Goal: Task Accomplishment & Management: Manage account settings

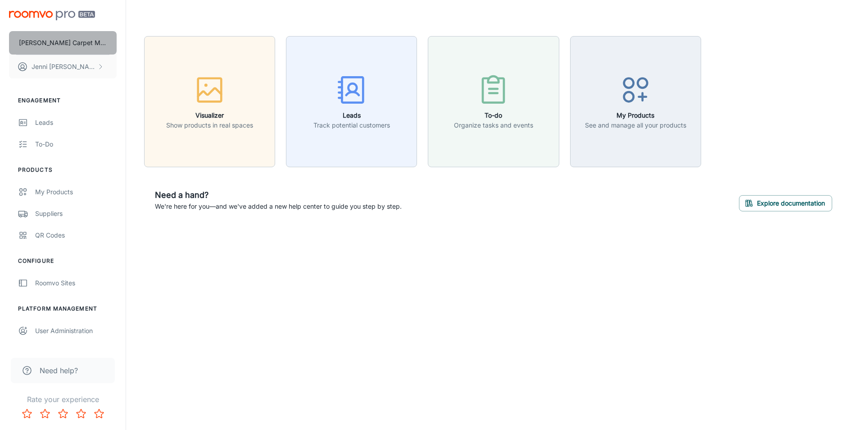
click at [63, 41] on p "[PERSON_NAME] Carpet Mill Outlet" at bounding box center [63, 43] width 88 height 10
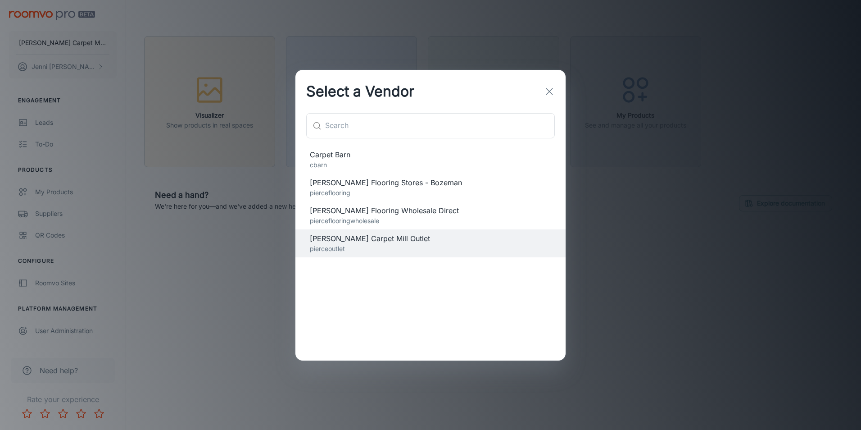
click at [327, 157] on span "Carpet Barn" at bounding box center [430, 154] width 241 height 11
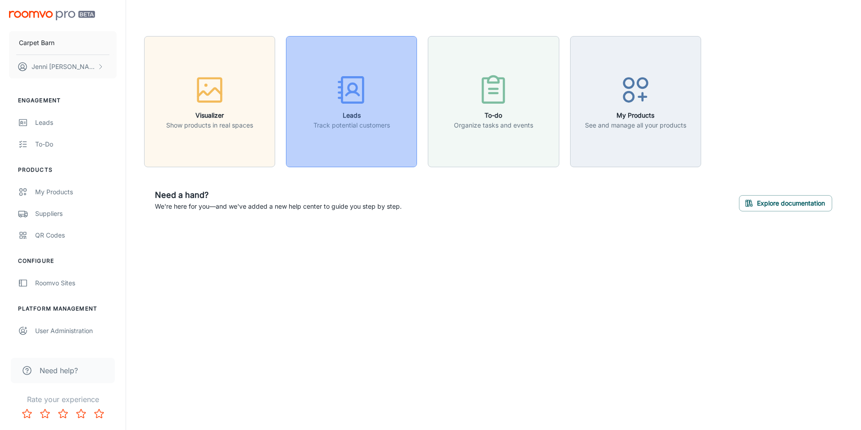
click at [345, 110] on div "button" at bounding box center [351, 91] width 77 height 37
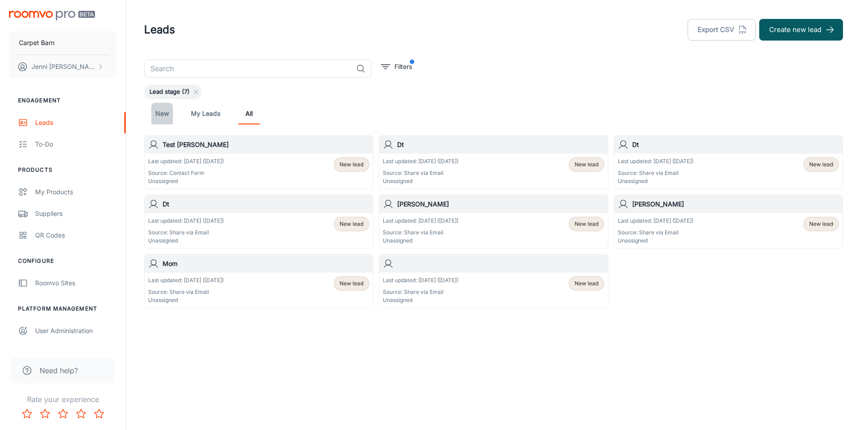
click at [161, 112] on link "New" at bounding box center [162, 114] width 22 height 22
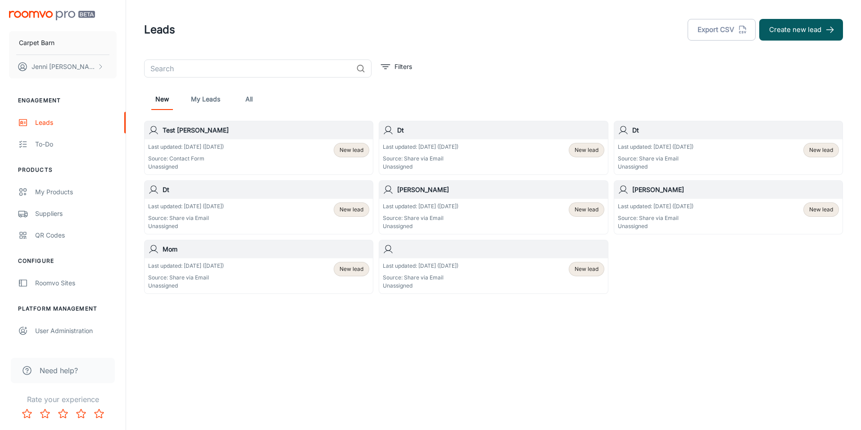
click at [484, 152] on div "Last updated: [DATE] ([DATE]) Source: Share via Email Unassigned New lead" at bounding box center [493, 157] width 221 height 28
click at [56, 40] on button "Carpet Barn" at bounding box center [63, 42] width 108 height 23
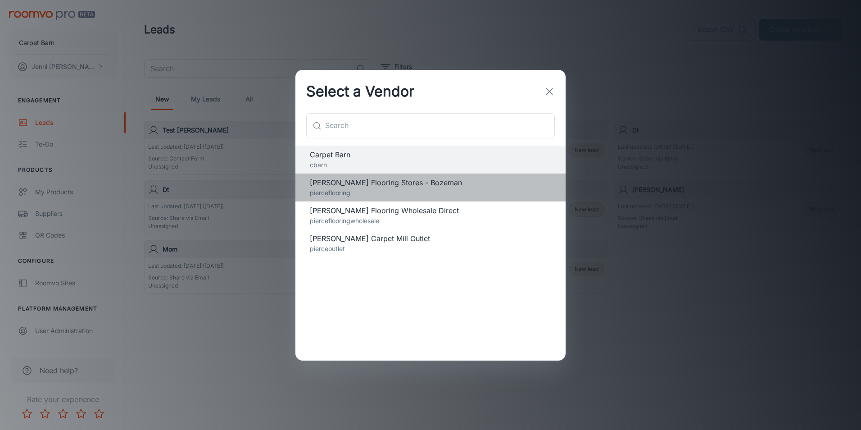
click at [353, 185] on span "[PERSON_NAME] Flooring Stores - Bozeman" at bounding box center [430, 182] width 241 height 11
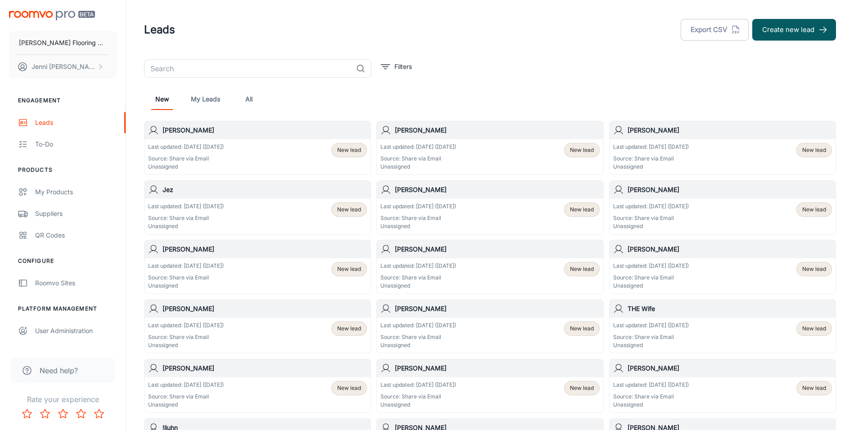
click at [255, 151] on div "Last updated: [DATE] ([DATE]) Source: Share via Email Unassigned New lead" at bounding box center [257, 157] width 219 height 28
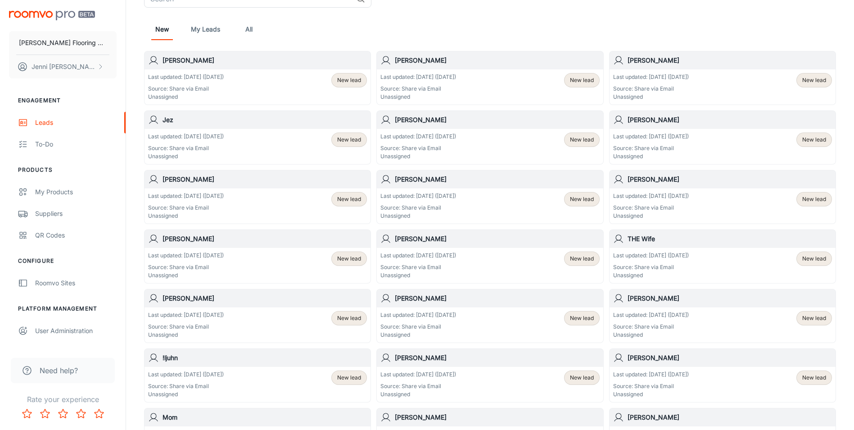
scroll to position [90, 0]
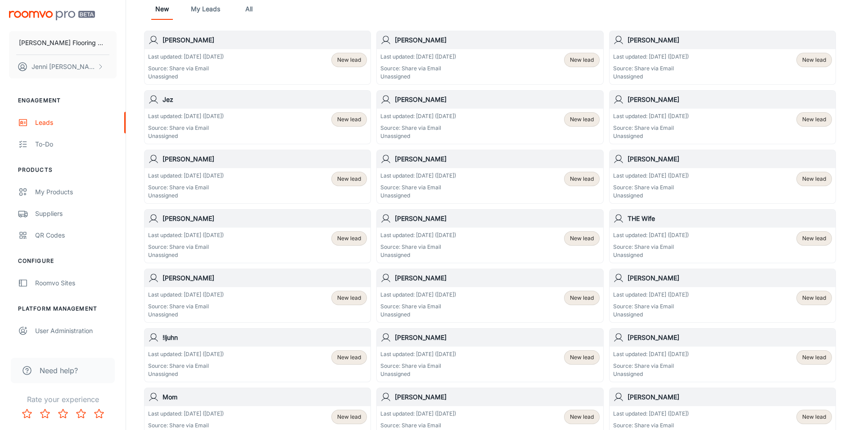
click at [446, 297] on p "Last updated: [DATE] ([DATE])" at bounding box center [419, 294] width 76 height 8
